Goal: Task Accomplishment & Management: Use online tool/utility

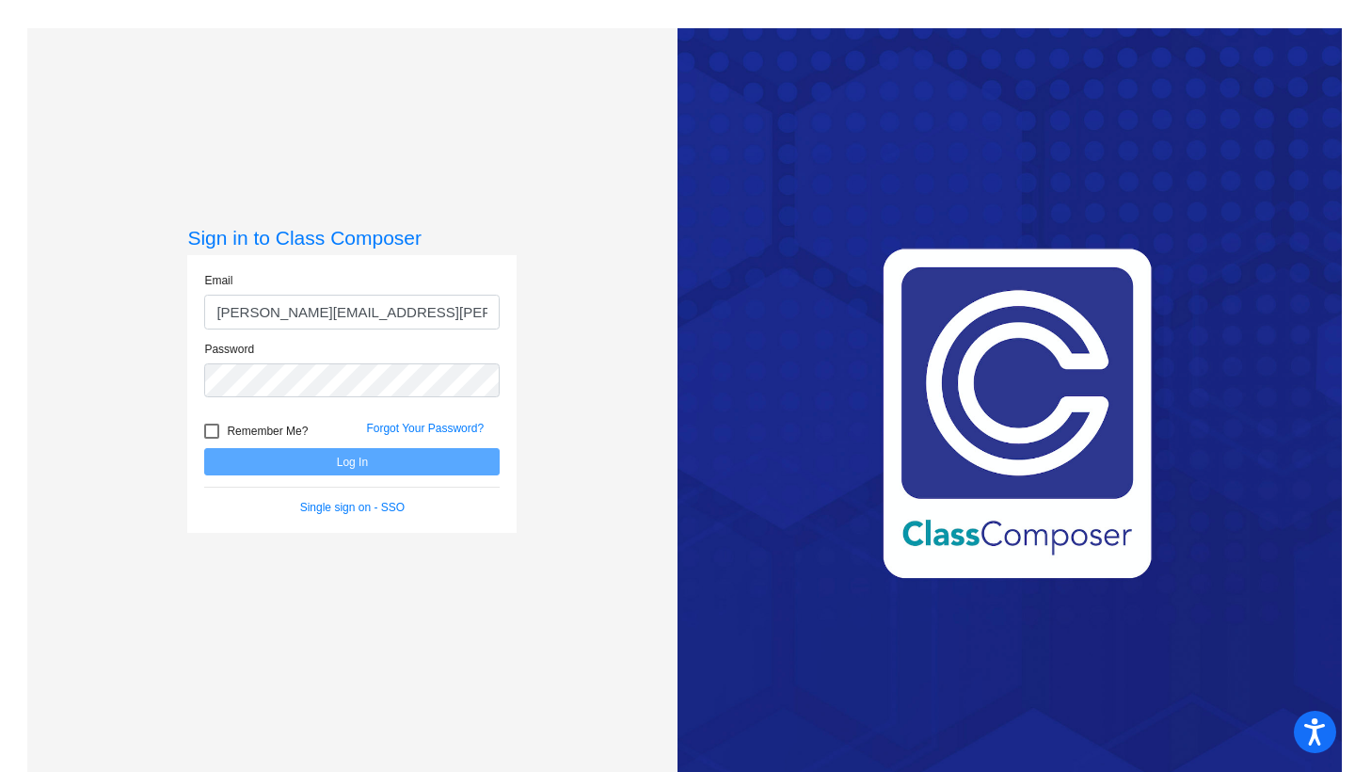
type input "[PERSON_NAME][EMAIL_ADDRESS][PERSON_NAME][DOMAIN_NAME]"
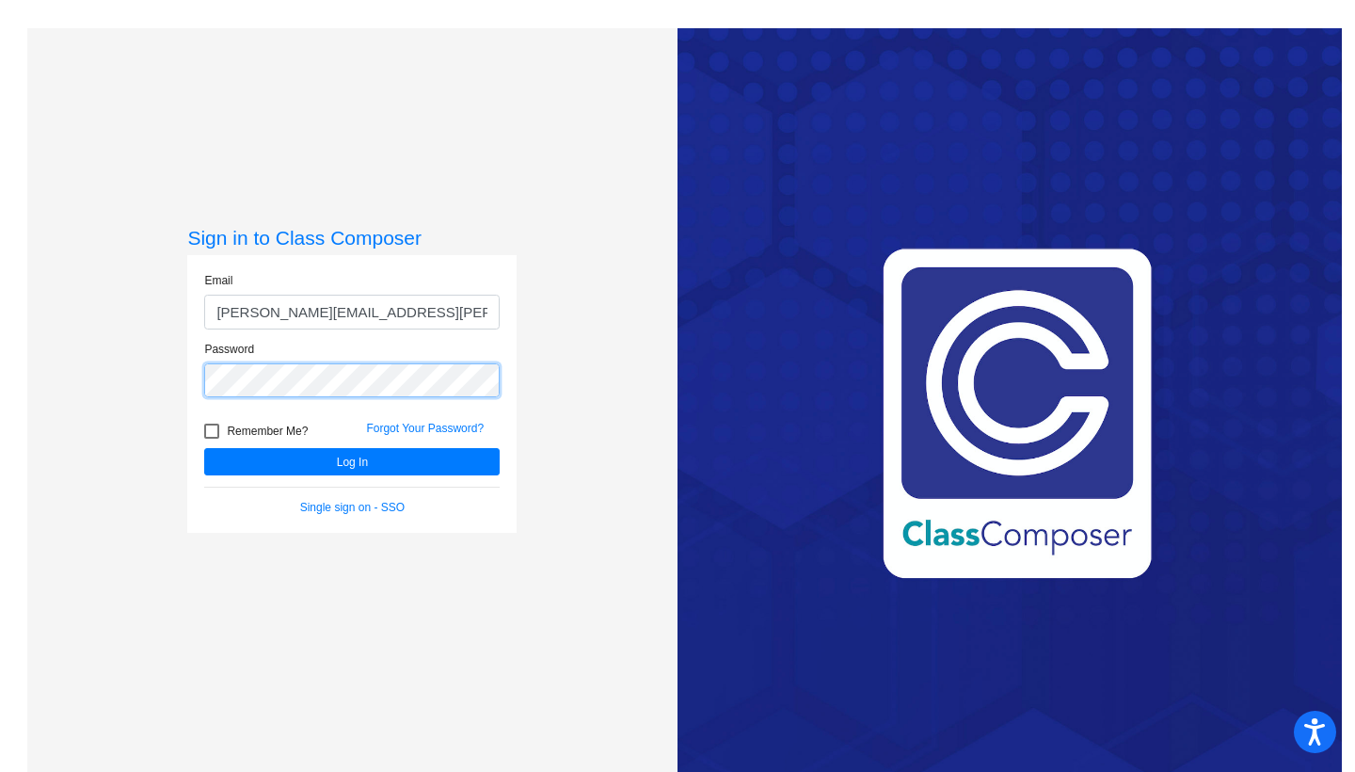
click at [349, 461] on button "Log In" at bounding box center [351, 461] width 295 height 27
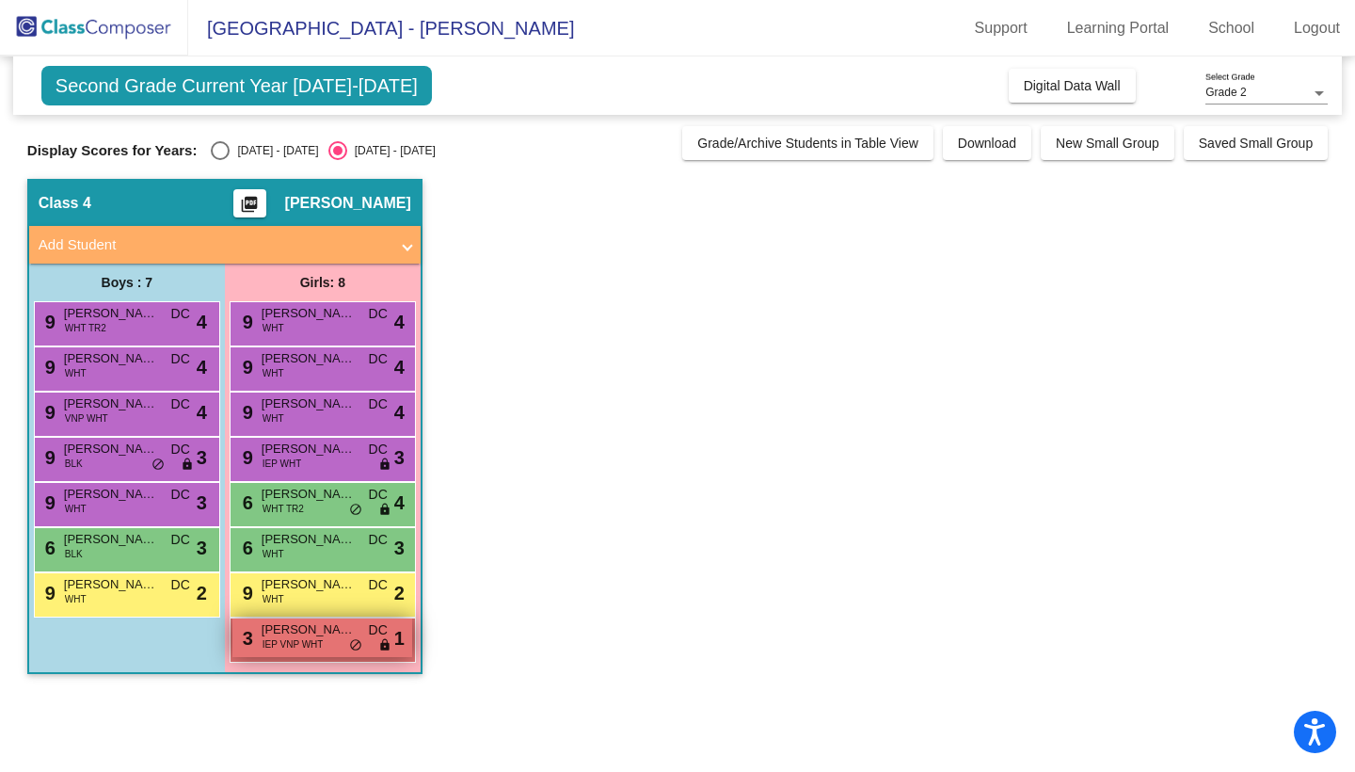
click at [313, 652] on div "3 [PERSON_NAME] IEP VNP WHT DC lock do_not_disturb_alt 1" at bounding box center [322, 637] width 180 height 39
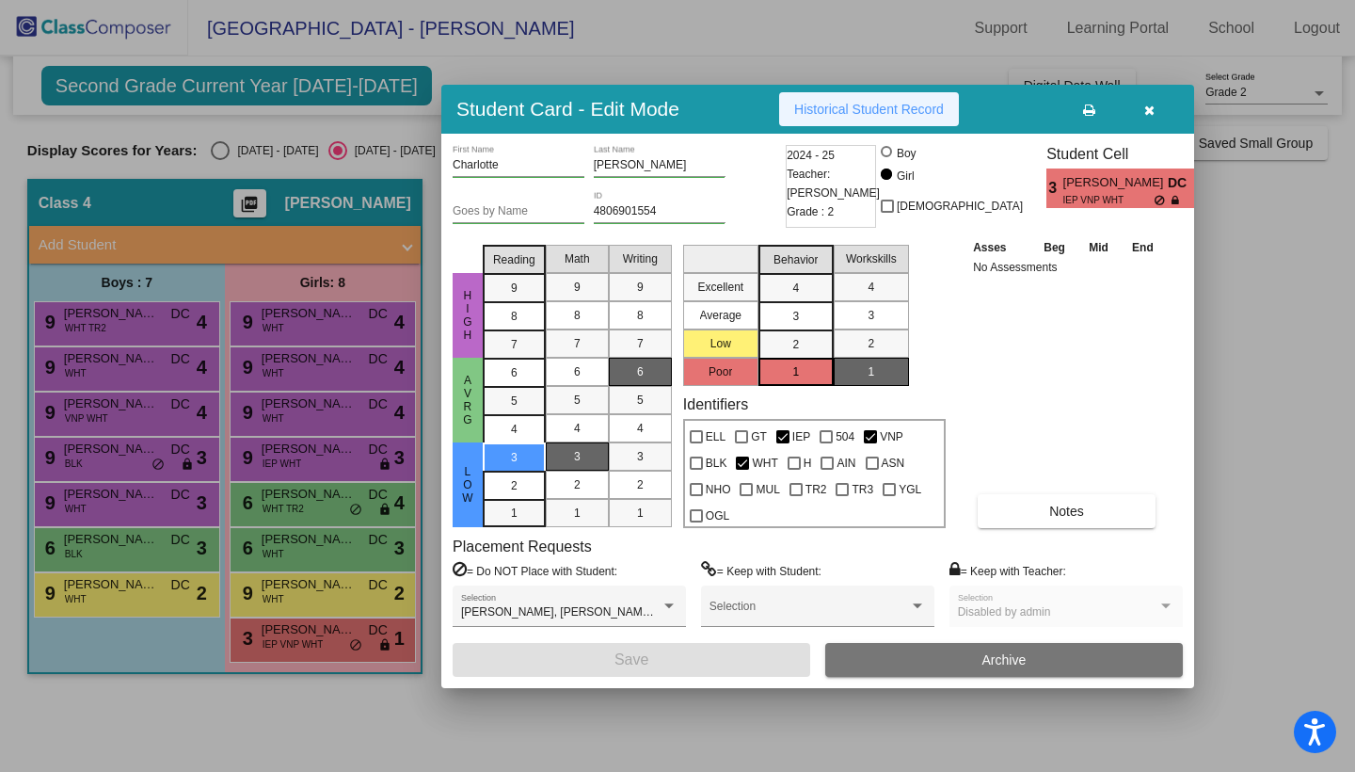
click at [892, 103] on span "Historical Student Record" at bounding box center [869, 109] width 150 height 15
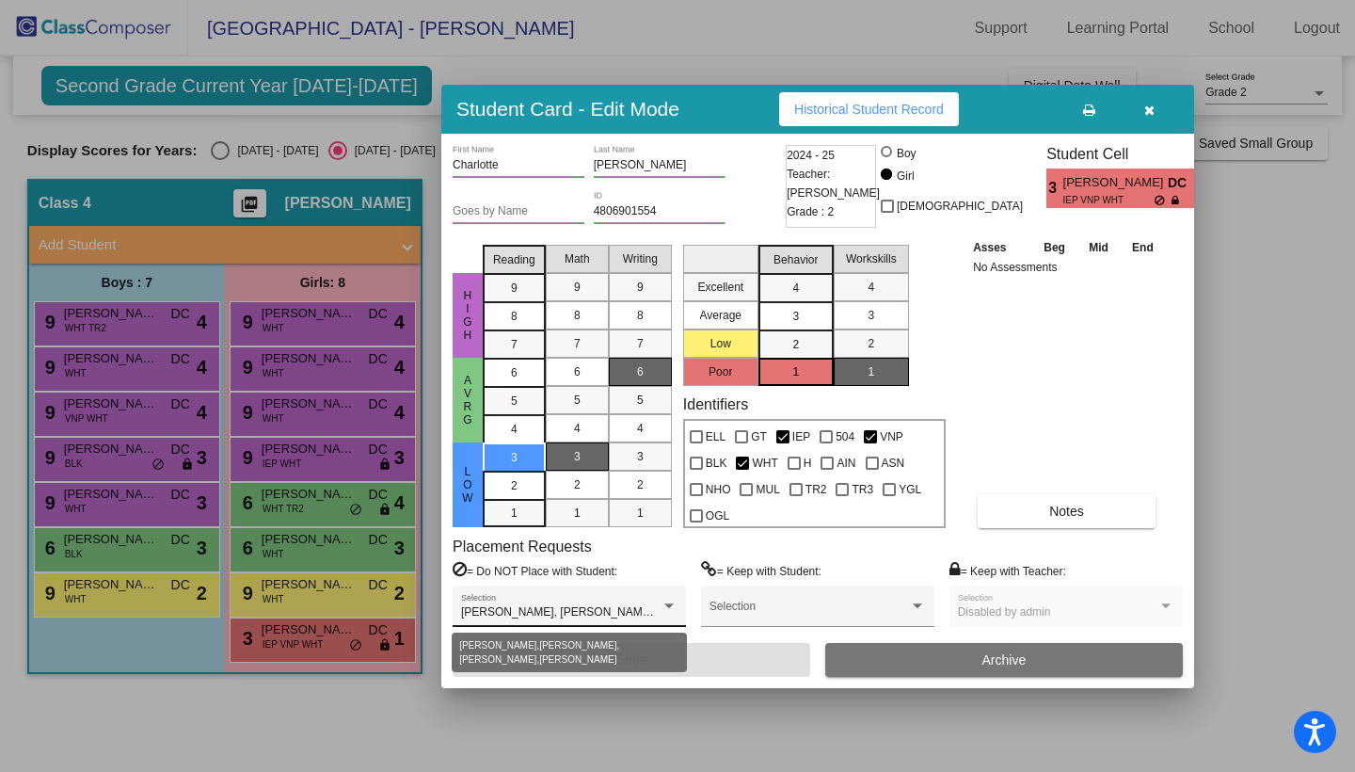
click at [667, 609] on div at bounding box center [669, 605] width 17 height 13
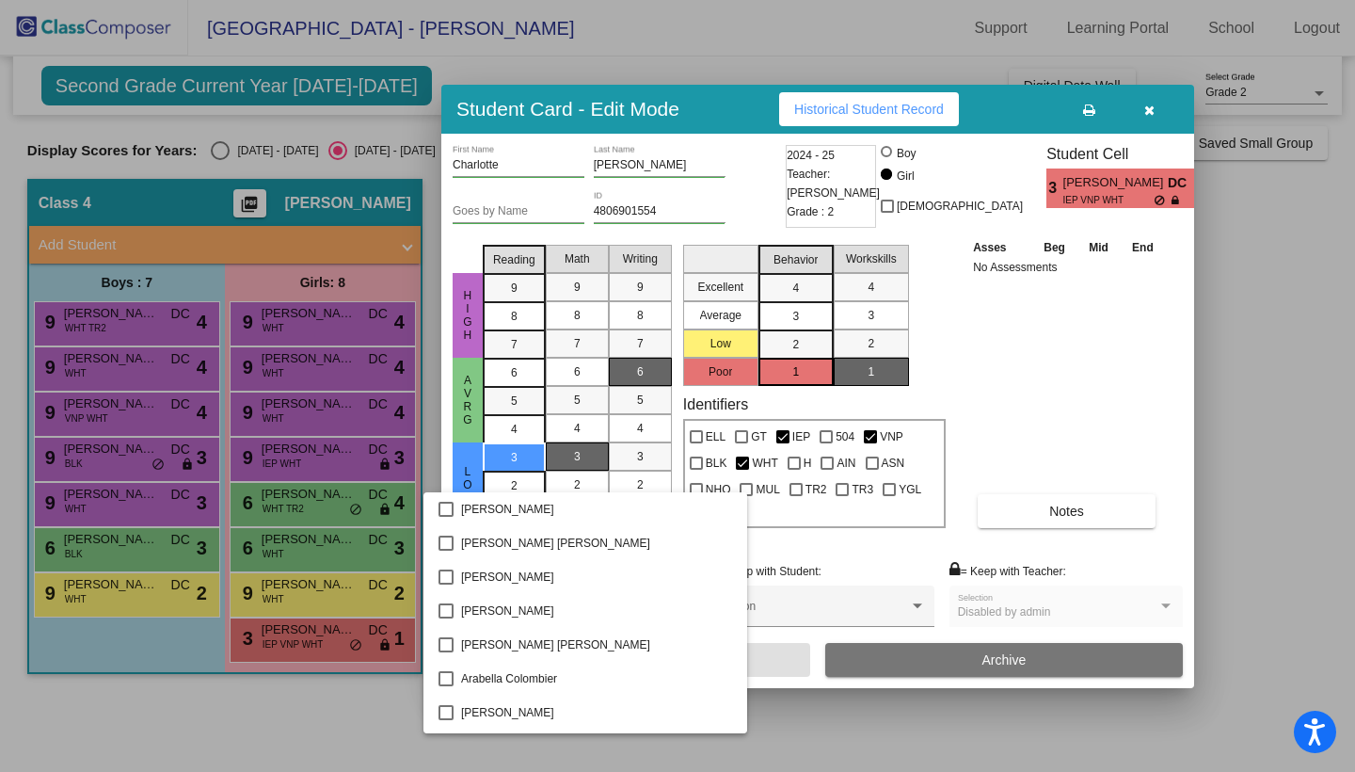
scroll to position [472, 0]
click at [872, 636] on div at bounding box center [677, 386] width 1355 height 772
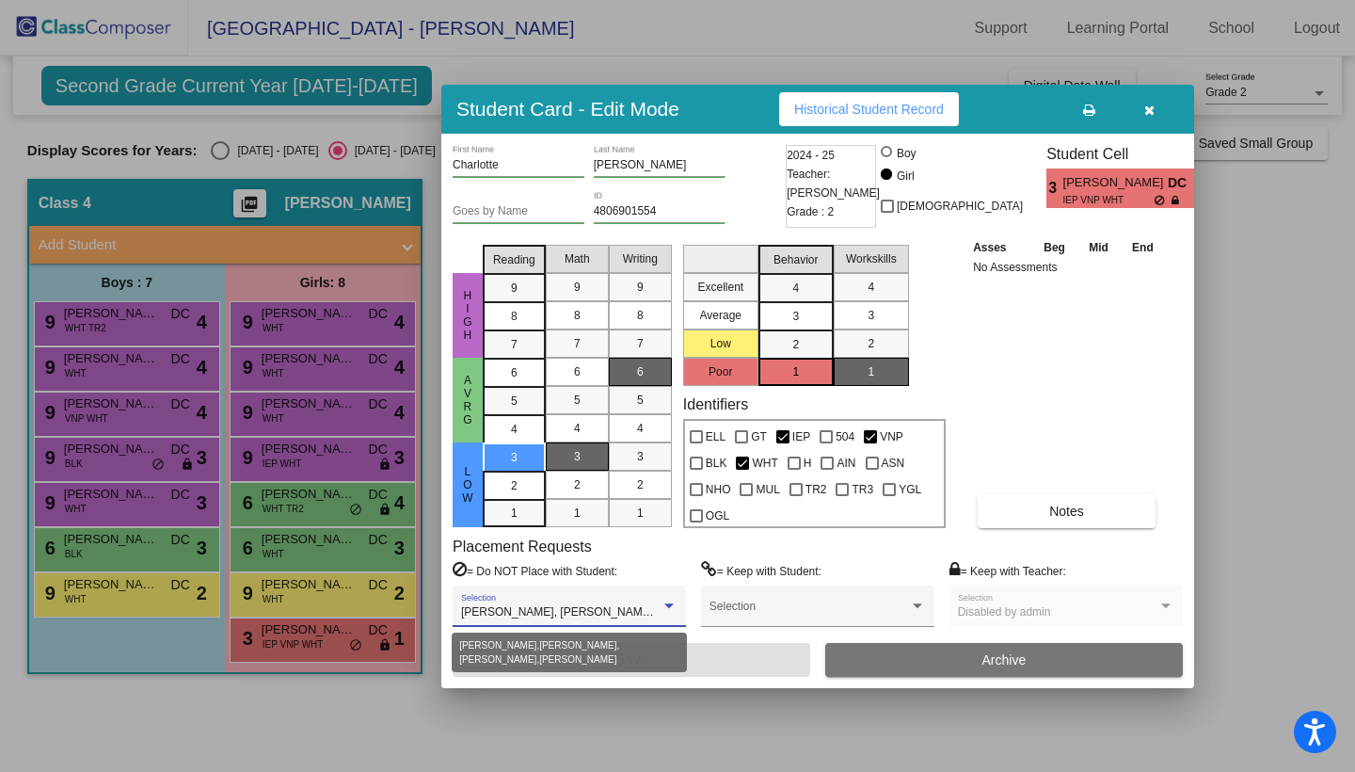
click at [675, 612] on div at bounding box center [669, 605] width 17 height 13
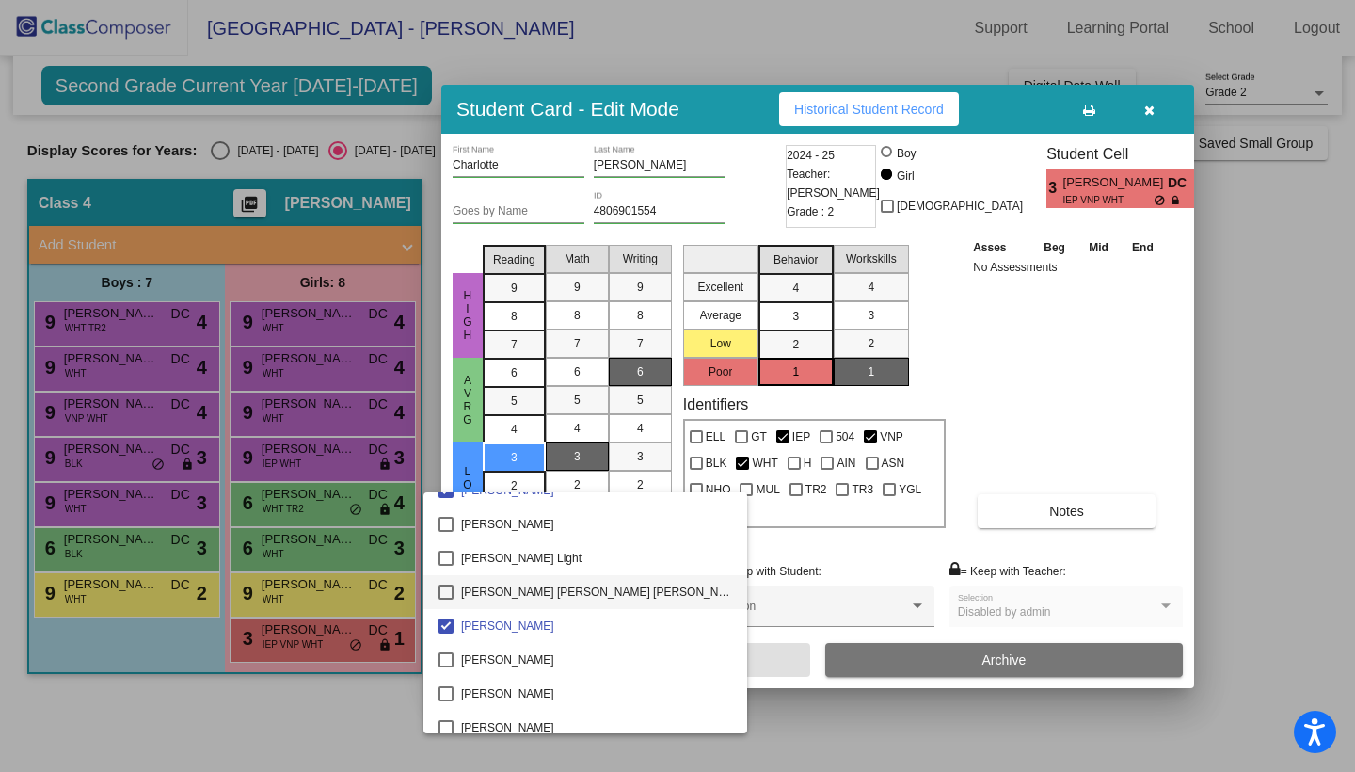
scroll to position [1683, 0]
click at [1134, 393] on div at bounding box center [677, 386] width 1355 height 772
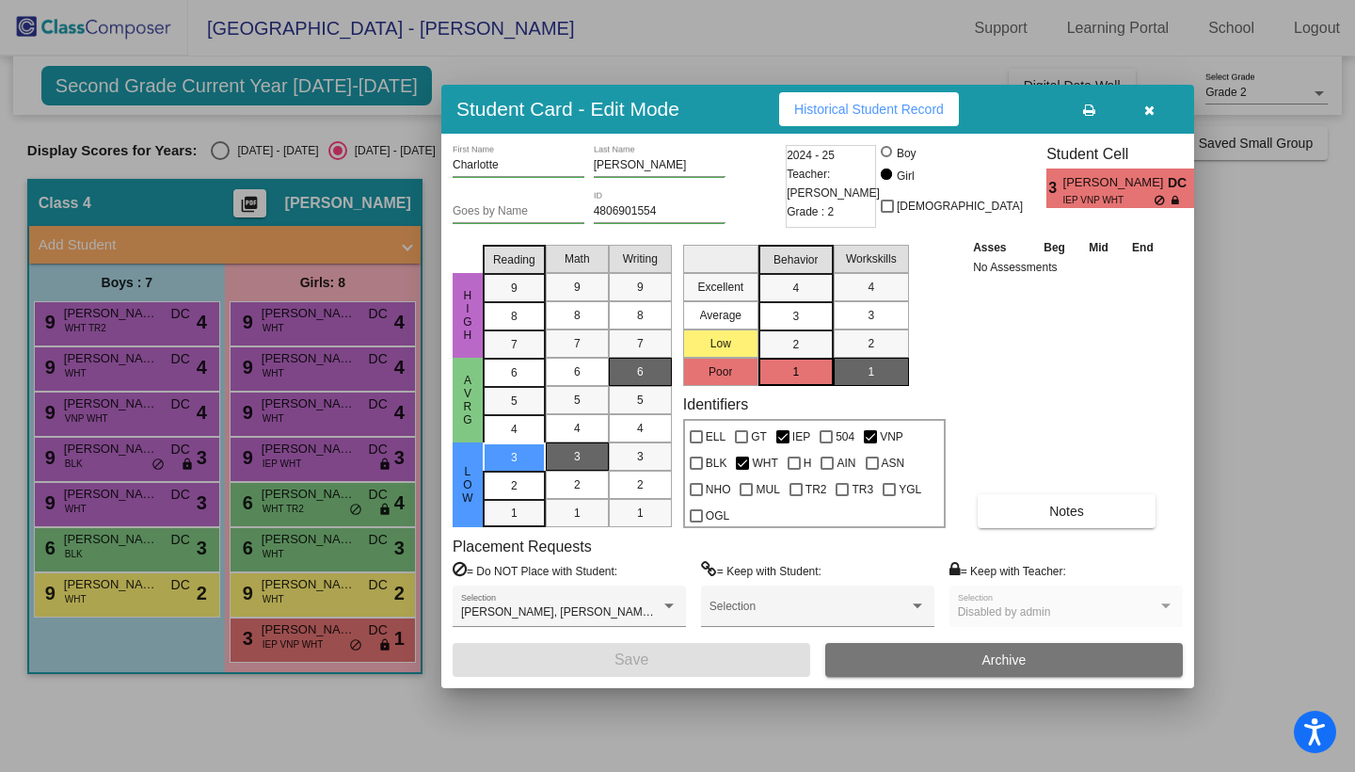
click at [1082, 199] on span "IEP VNP WHT" at bounding box center [1108, 200] width 91 height 14
click at [1144, 102] on span "button" at bounding box center [1149, 109] width 10 height 15
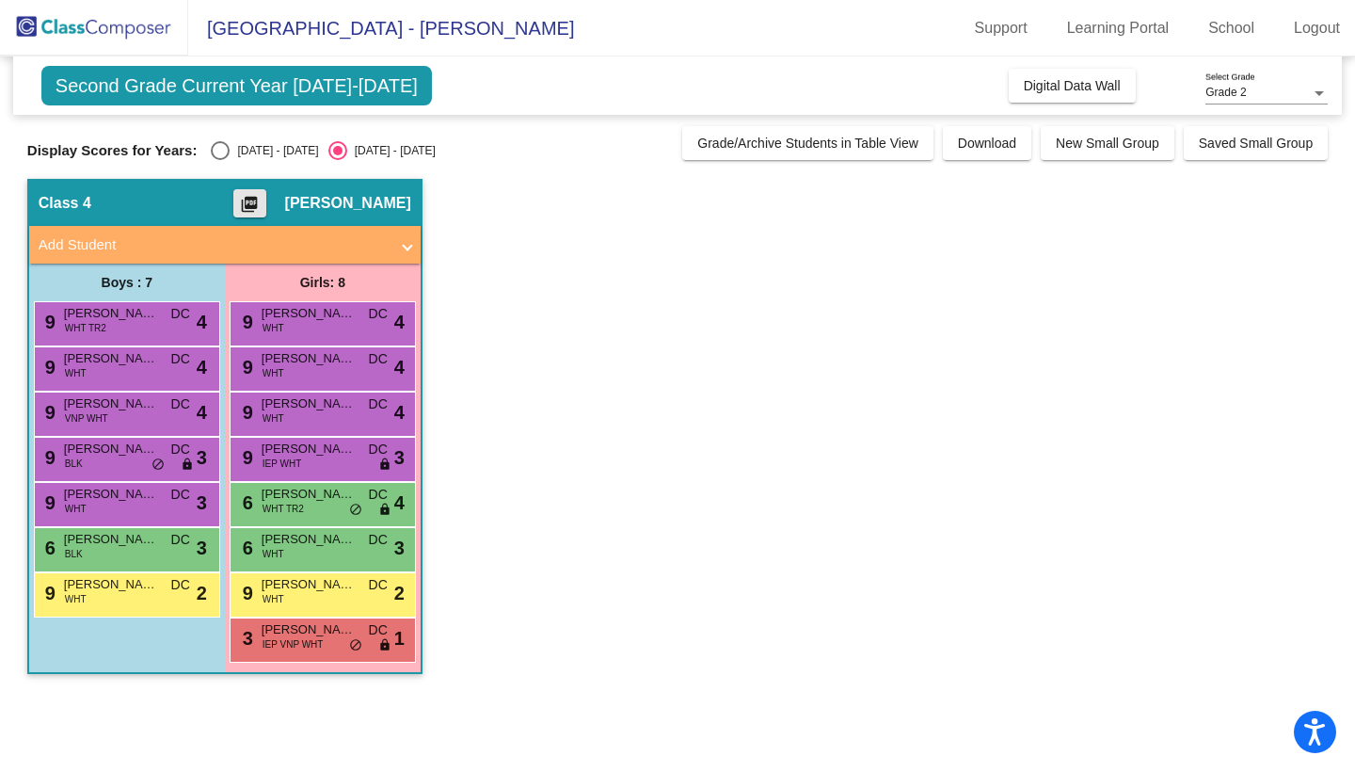
click at [261, 198] on mat-icon "picture_as_pdf" at bounding box center [249, 208] width 23 height 26
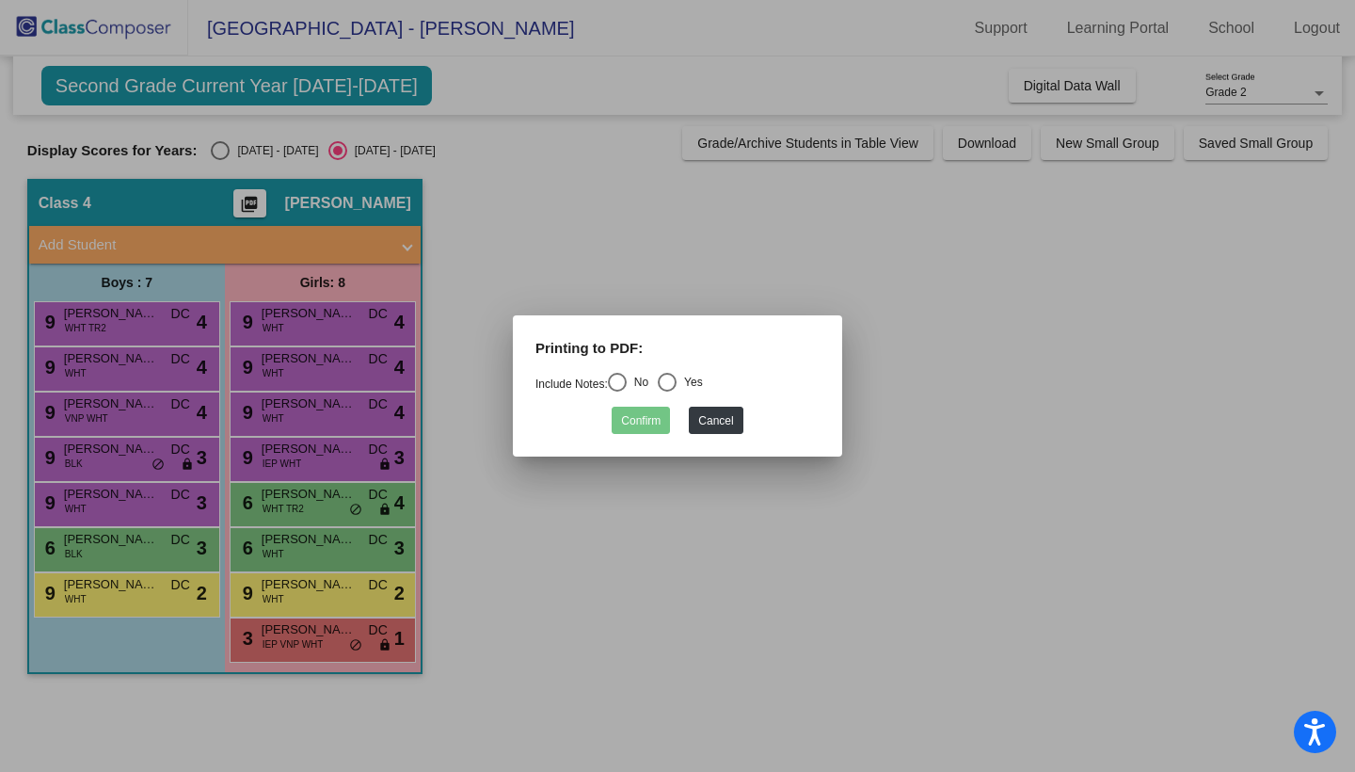
click at [668, 388] on div "Select an option" at bounding box center [667, 382] width 19 height 19
click at [667, 391] on input "Yes" at bounding box center [666, 391] width 1 height 1
radio input "true"
click at [638, 413] on button "Confirm" at bounding box center [641, 420] width 58 height 27
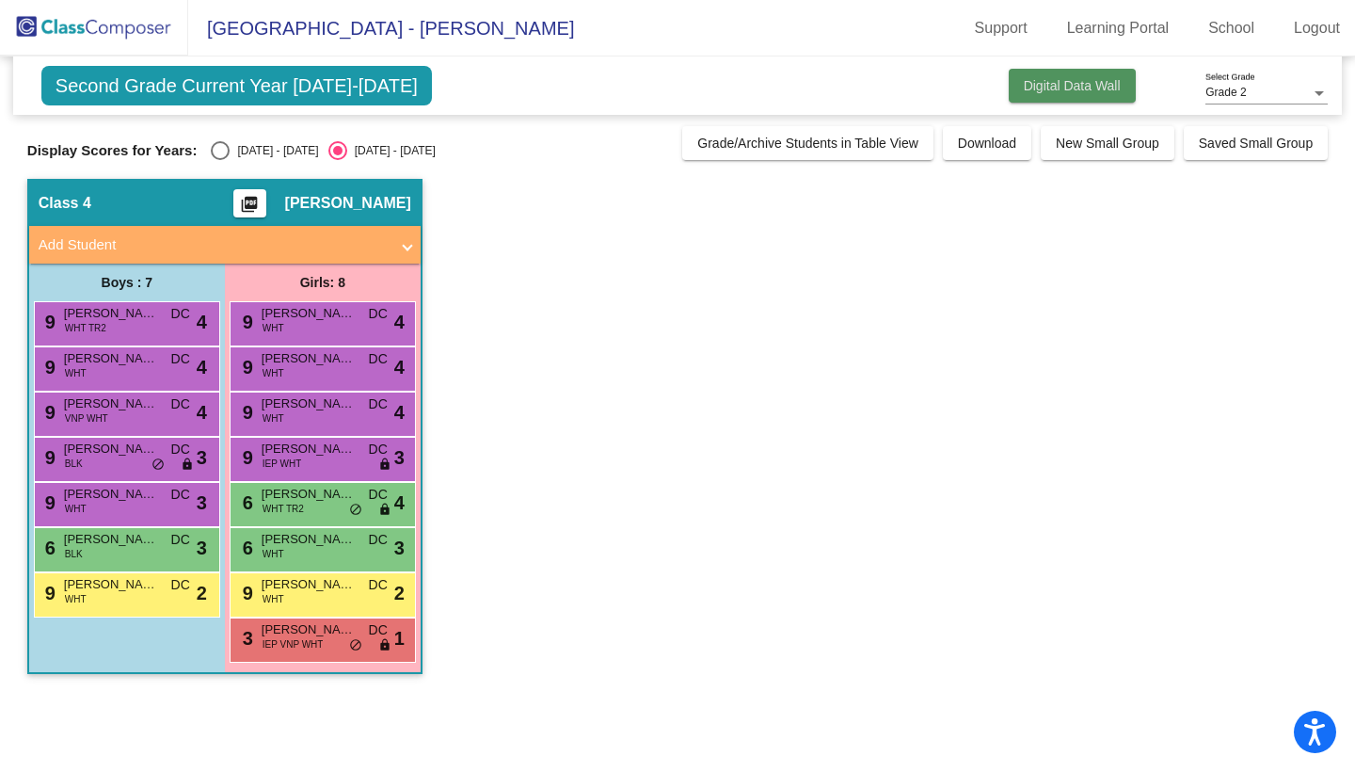
click at [1054, 86] on span "Digital Data Wall" at bounding box center [1072, 85] width 97 height 15
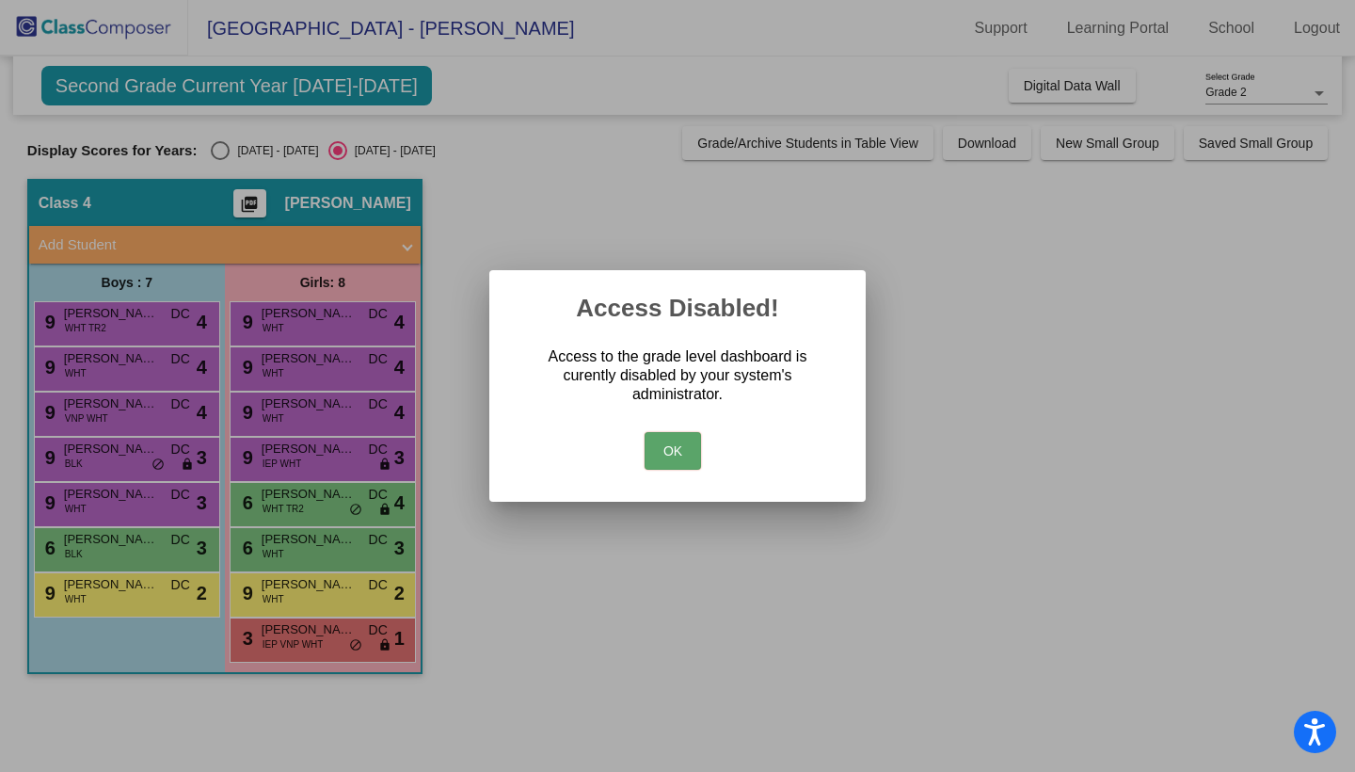
click at [690, 452] on button "OK" at bounding box center [673, 451] width 56 height 38
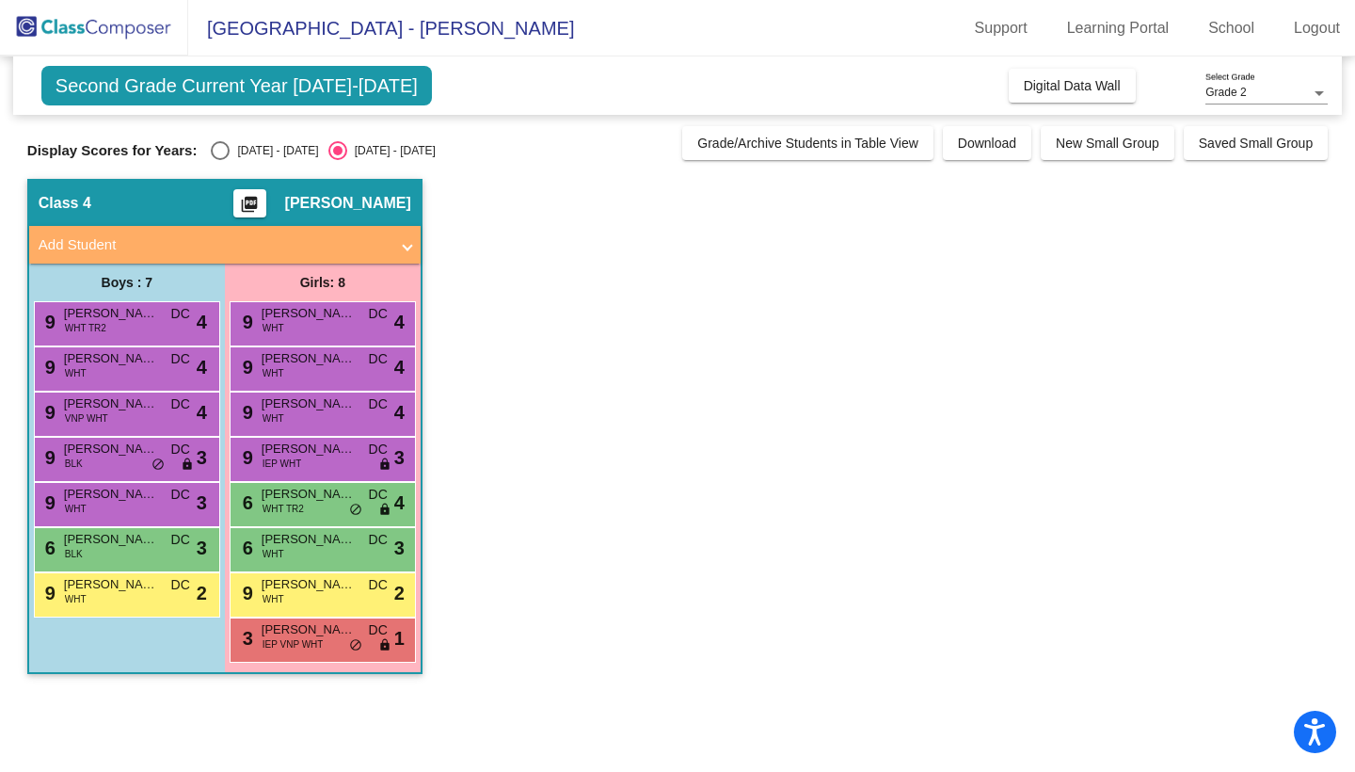
click at [961, 213] on app-classroom "Class 4 picture_as_pdf [PERSON_NAME] Add Student First Name Last Name Student I…" at bounding box center [677, 436] width 1300 height 514
